Goal: Feedback & Contribution: Leave review/rating

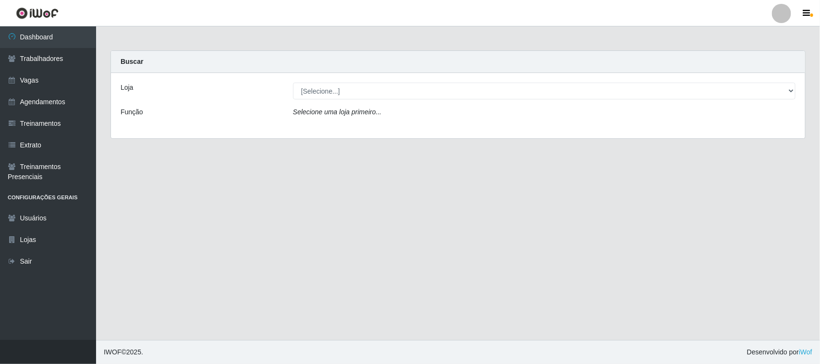
select select "420"
click at [293, 83] on select "[Selecione...] Nordestão - [GEOGRAPHIC_DATA]" at bounding box center [544, 91] width 502 height 17
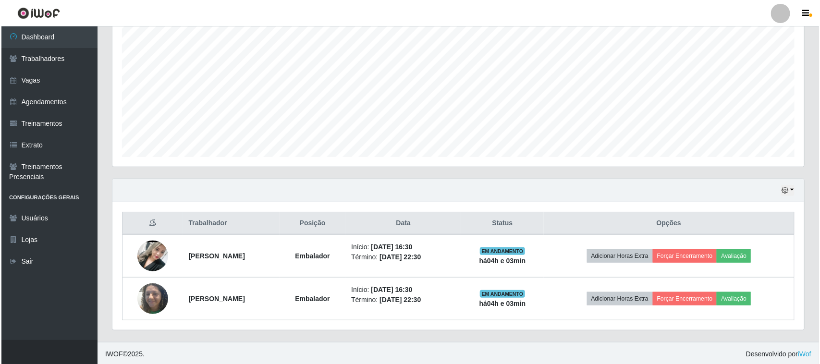
scroll to position [189, 0]
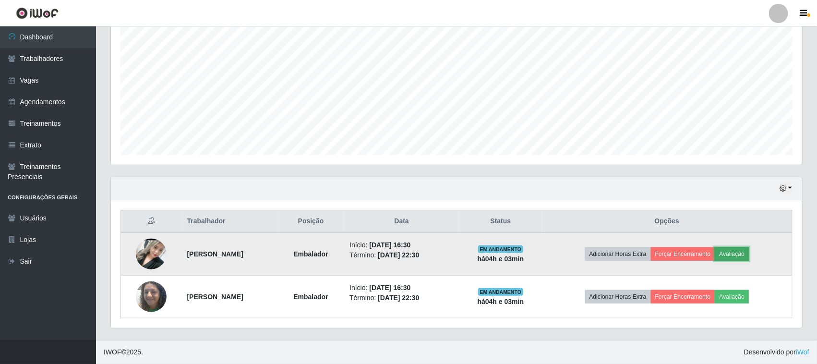
click at [749, 253] on button "Avaliação" at bounding box center [732, 253] width 34 height 13
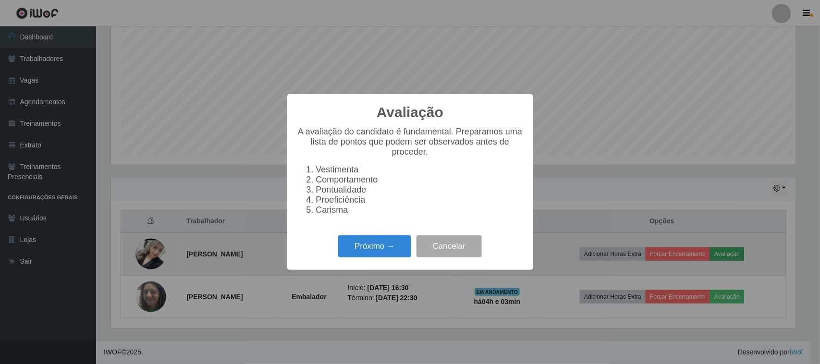
scroll to position [200, 685]
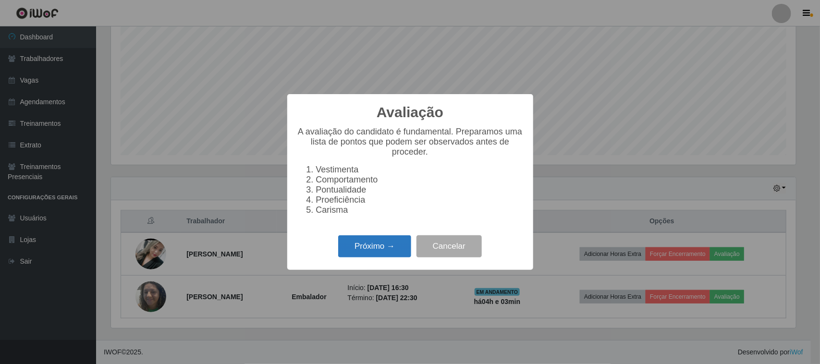
click at [376, 255] on button "Próximo →" at bounding box center [374, 246] width 73 height 23
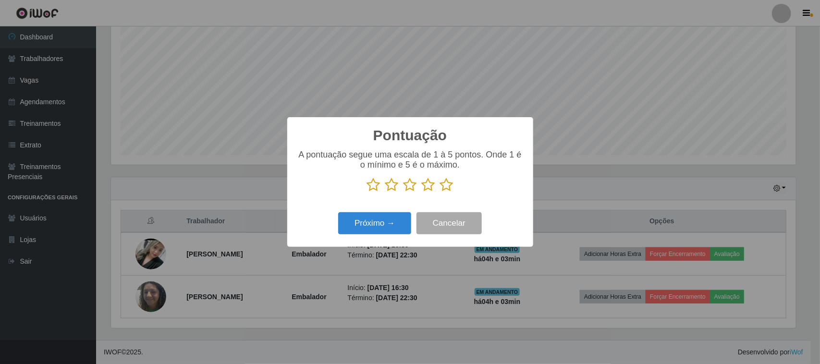
click at [448, 191] on icon at bounding box center [446, 185] width 13 height 14
click at [440, 192] on input "radio" at bounding box center [440, 192] width 0 height 0
click at [386, 232] on button "Próximo →" at bounding box center [374, 223] width 73 height 23
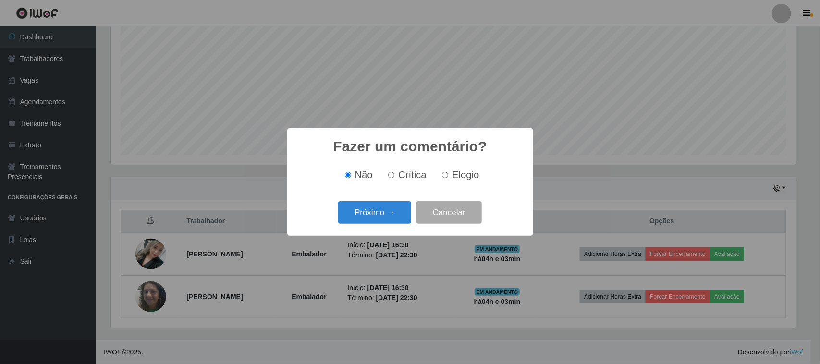
click at [447, 176] on input "Elogio" at bounding box center [445, 175] width 6 height 6
radio input "true"
click at [378, 208] on button "Próximo →" at bounding box center [374, 212] width 73 height 23
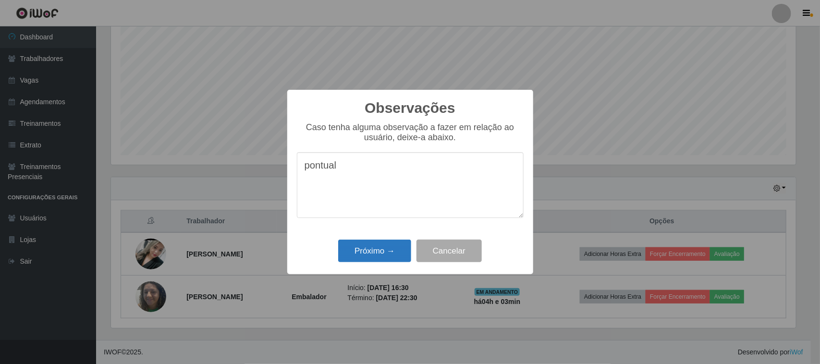
type textarea "pontual"
click at [377, 255] on button "Próximo →" at bounding box center [374, 251] width 73 height 23
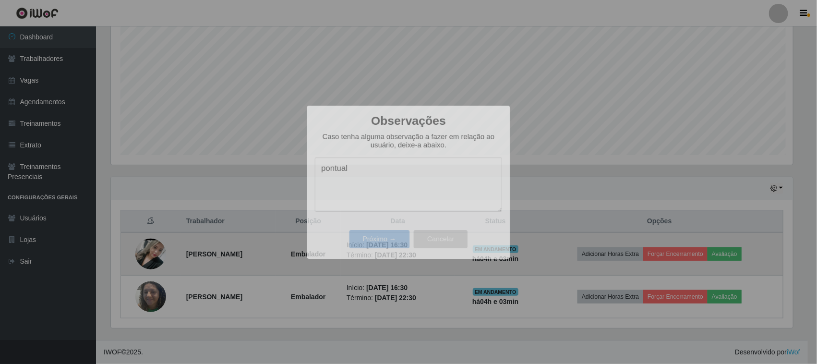
scroll to position [200, 692]
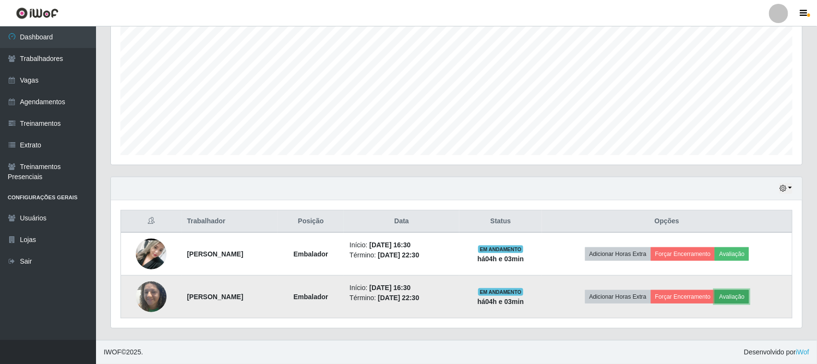
click at [749, 303] on button "Avaliação" at bounding box center [732, 296] width 34 height 13
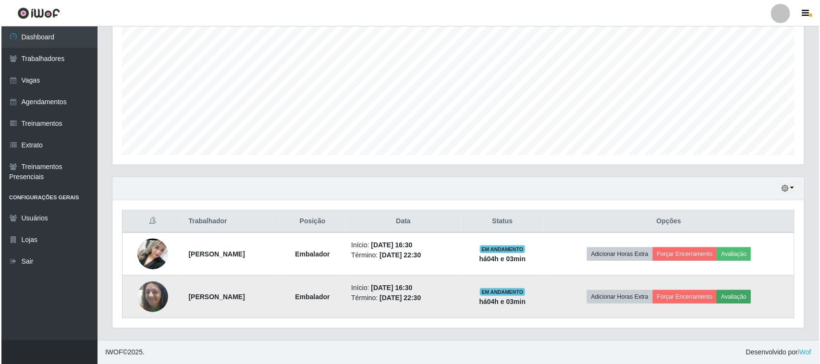
scroll to position [200, 685]
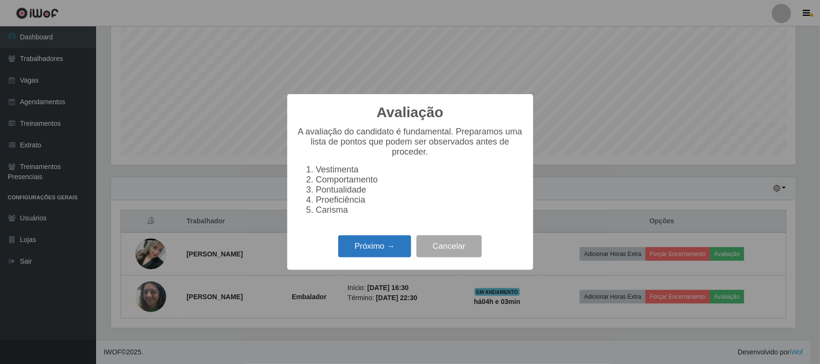
click at [401, 257] on button "Próximo →" at bounding box center [374, 246] width 73 height 23
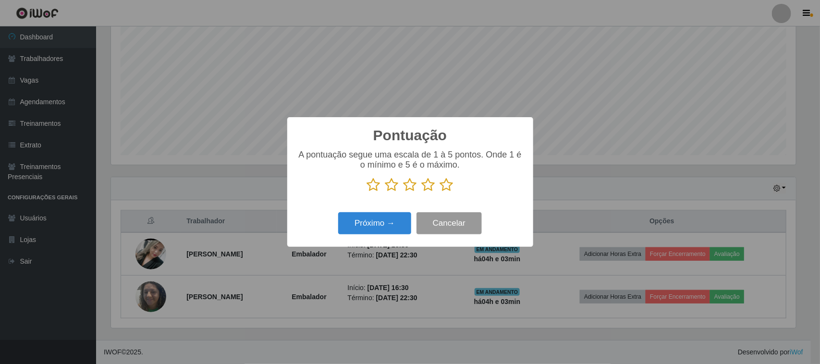
scroll to position [480016, 479530]
click at [449, 187] on icon at bounding box center [446, 185] width 13 height 14
click at [440, 192] on input "radio" at bounding box center [440, 192] width 0 height 0
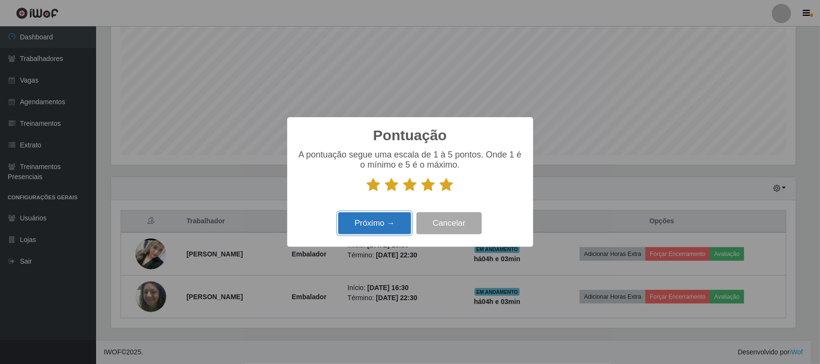
click at [385, 224] on button "Próximo →" at bounding box center [374, 223] width 73 height 23
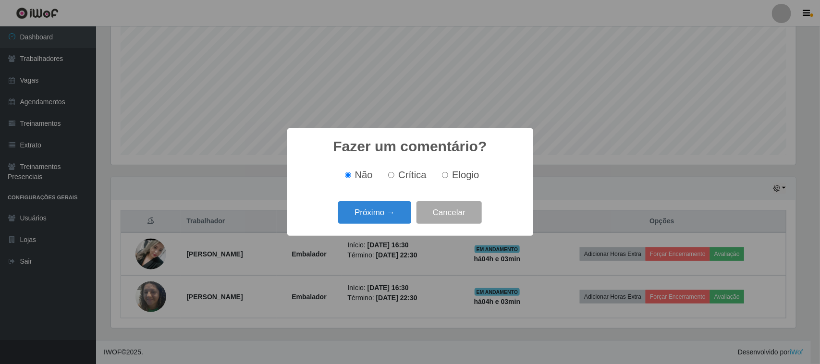
click at [457, 178] on span "Elogio" at bounding box center [465, 175] width 27 height 11
click at [448, 178] on input "Elogio" at bounding box center [445, 175] width 6 height 6
radio input "true"
click at [390, 210] on button "Próximo →" at bounding box center [374, 212] width 73 height 23
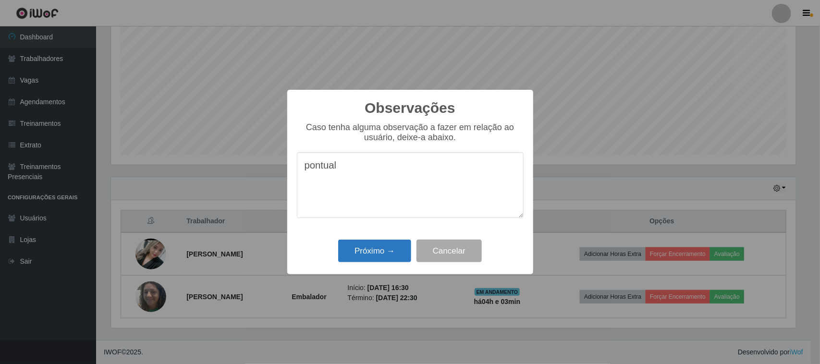
type textarea "pontual"
click at [377, 253] on button "Próximo →" at bounding box center [374, 251] width 73 height 23
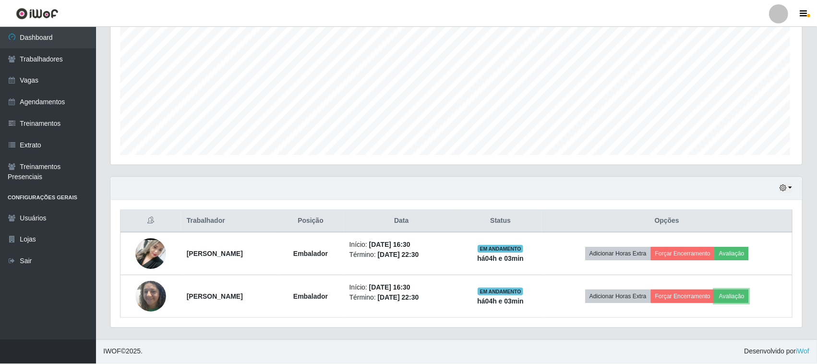
scroll to position [200, 692]
click at [785, 190] on icon "button" at bounding box center [783, 188] width 7 height 7
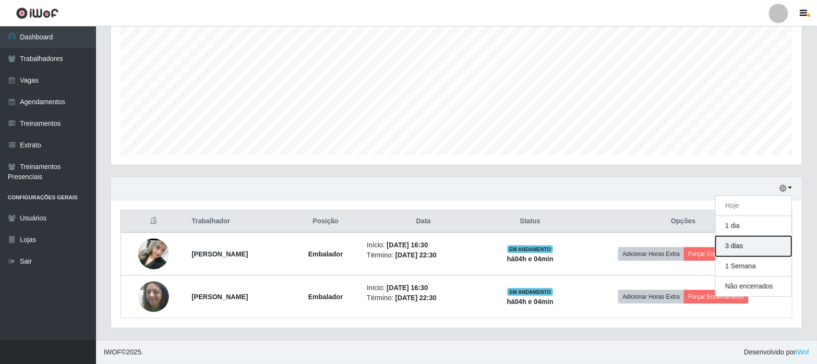
click at [760, 247] on button "3 dias" at bounding box center [754, 246] width 76 height 20
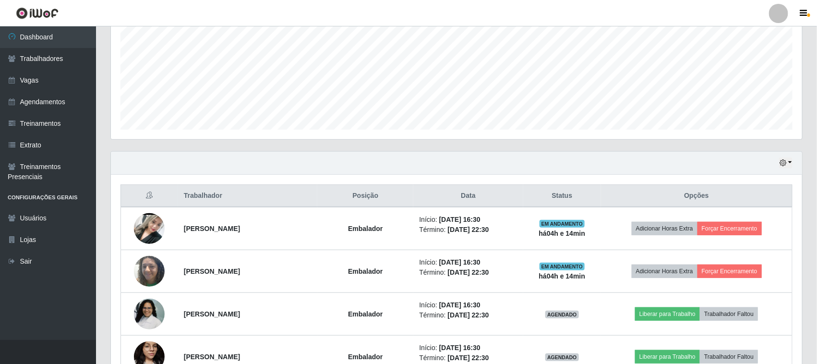
scroll to position [189, 0]
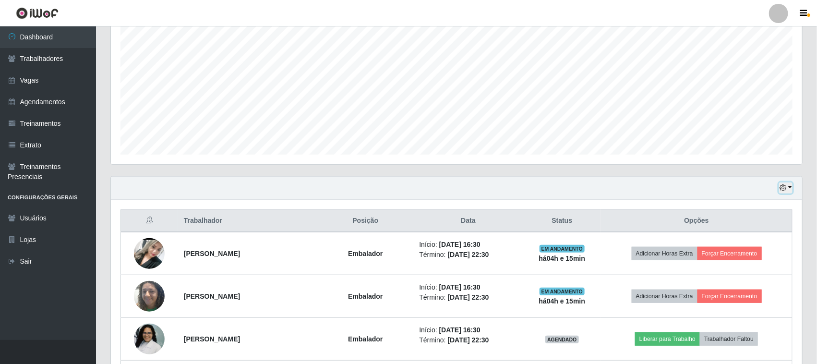
click at [790, 192] on button "button" at bounding box center [785, 187] width 13 height 11
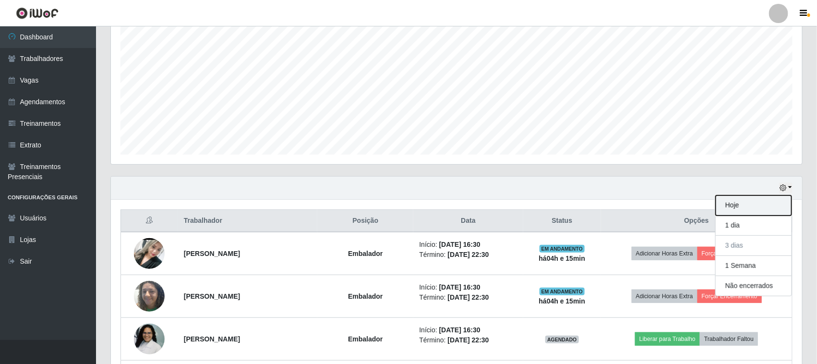
click at [760, 209] on button "Hoje" at bounding box center [754, 205] width 76 height 20
